Goal: Task Accomplishment & Management: Use online tool/utility

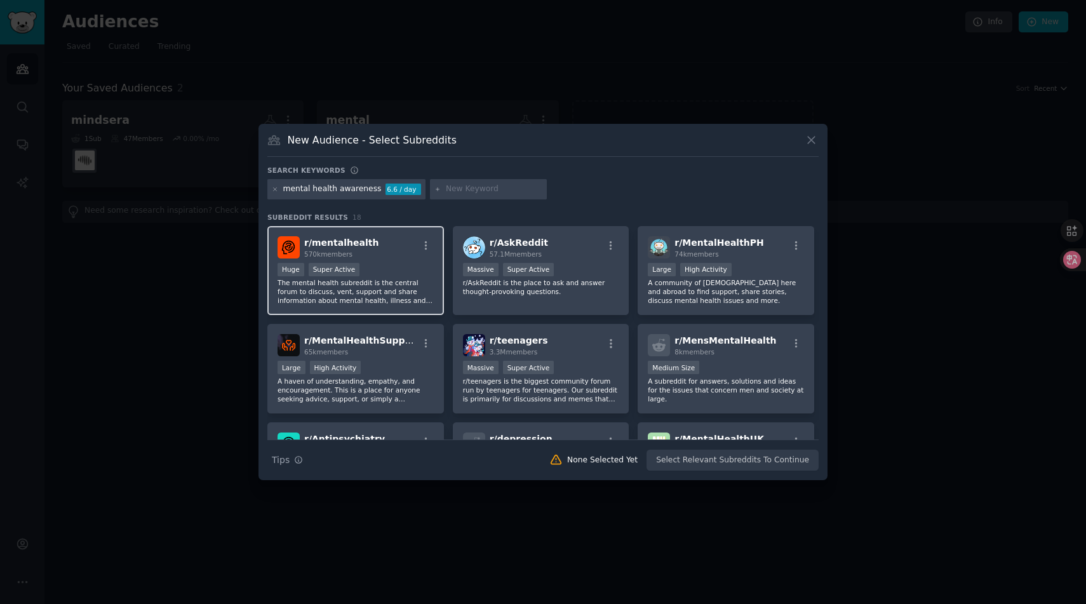
click at [356, 241] on span "r/ mentalhealth" at bounding box center [341, 243] width 74 height 10
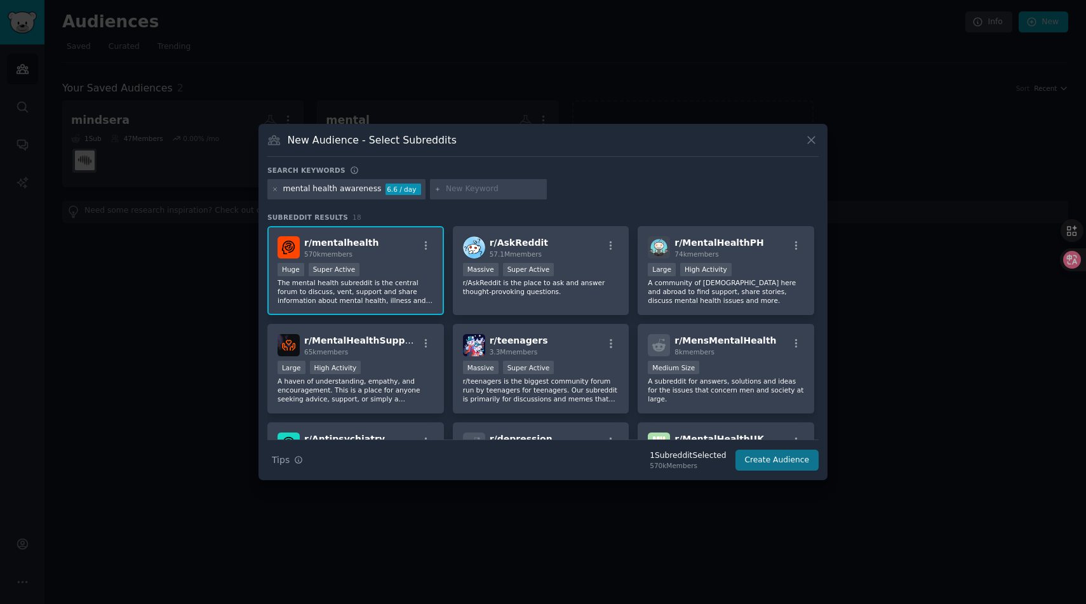
click at [769, 463] on button "Create Audience" at bounding box center [778, 461] width 84 height 22
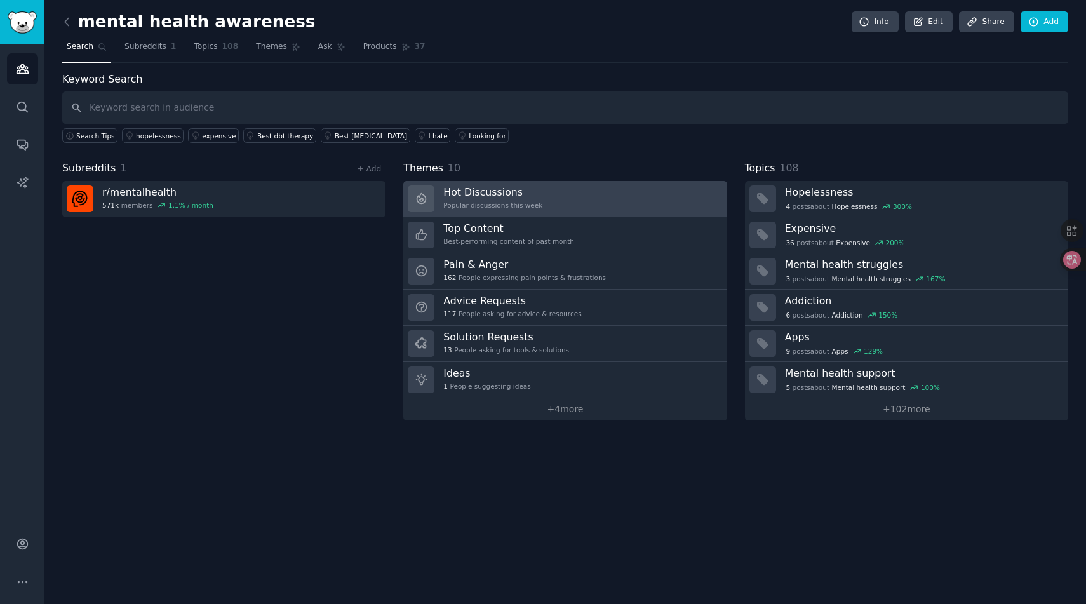
click at [538, 195] on h3 "Hot Discussions" at bounding box center [492, 192] width 99 height 13
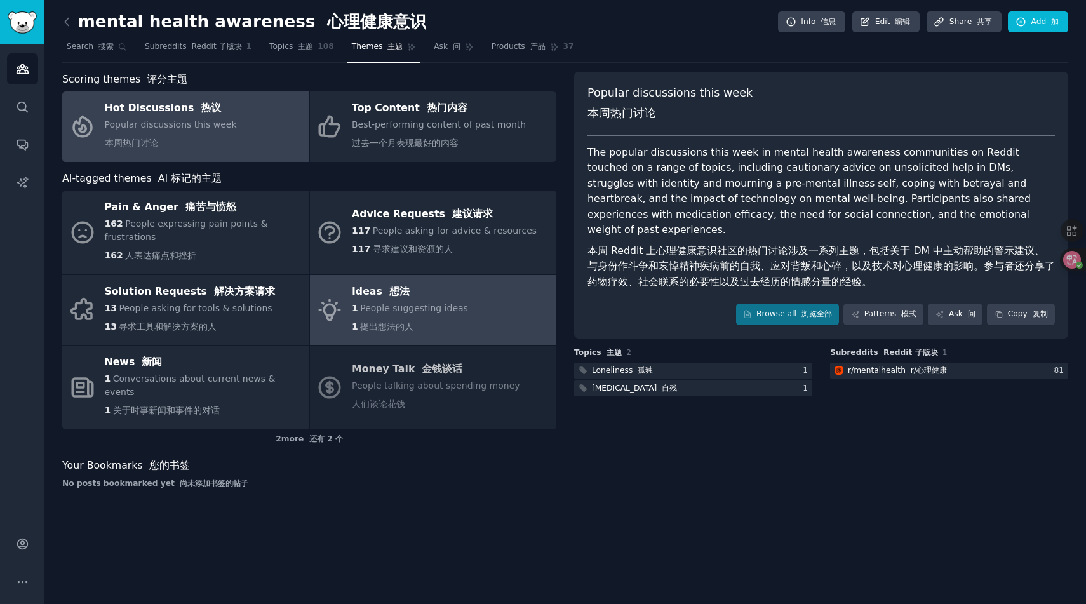
click at [392, 331] on span "提出想法的人" at bounding box center [386, 326] width 53 height 10
